Goal: Information Seeking & Learning: Learn about a topic

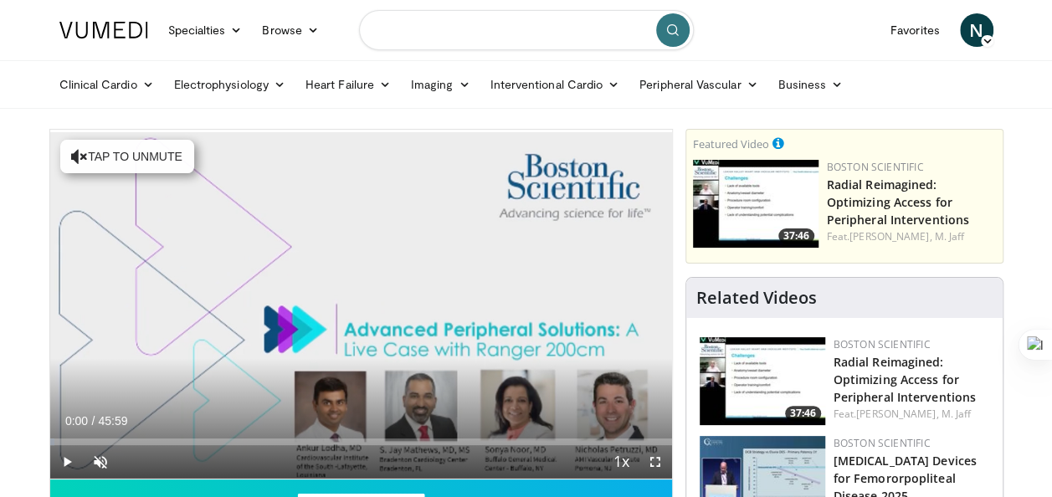
click at [542, 32] on input "Search topics, interventions" at bounding box center [526, 30] width 335 height 40
type input "**********"
